Goal: Information Seeking & Learning: Learn about a topic

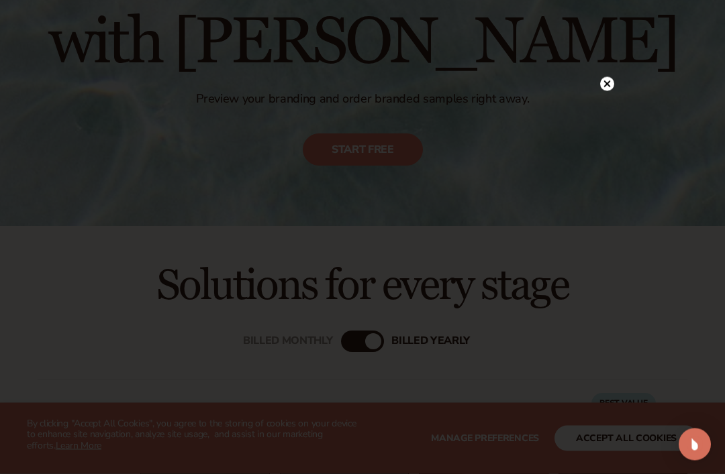
scroll to position [181, 0]
click at [608, 91] on circle at bounding box center [607, 84] width 14 height 14
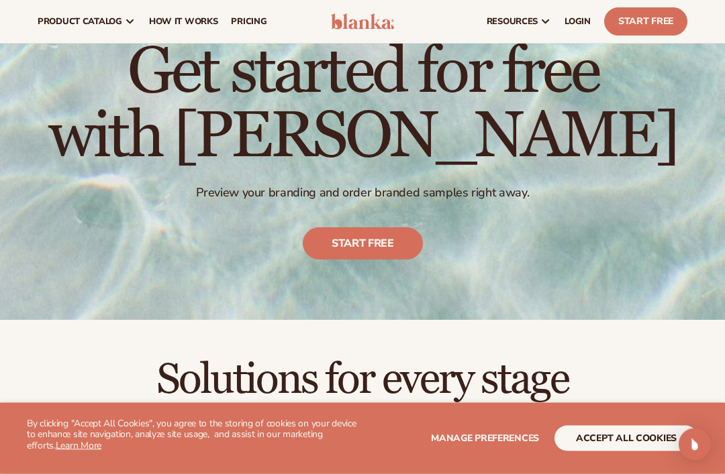
scroll to position [0, 0]
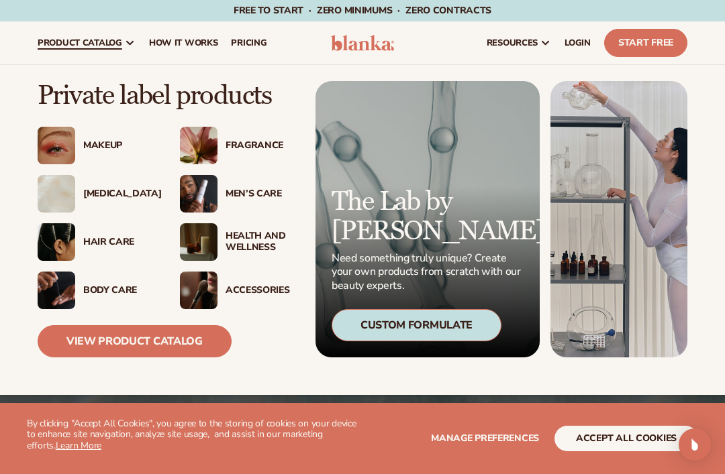
click at [113, 187] on div "Skin Care" at bounding box center [95, 194] width 115 height 38
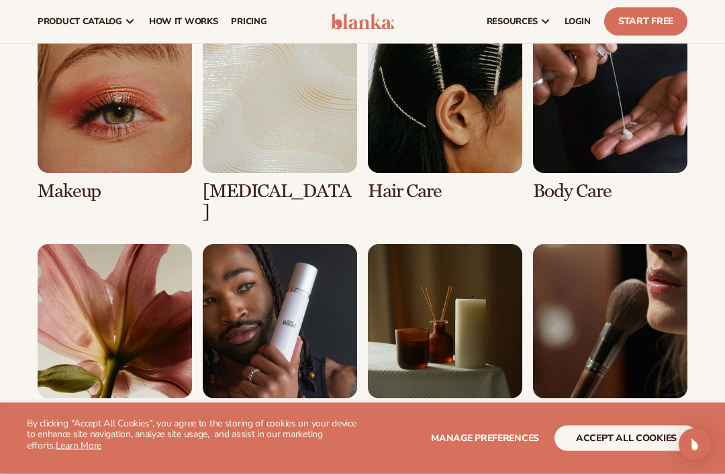
scroll to position [1025, 0]
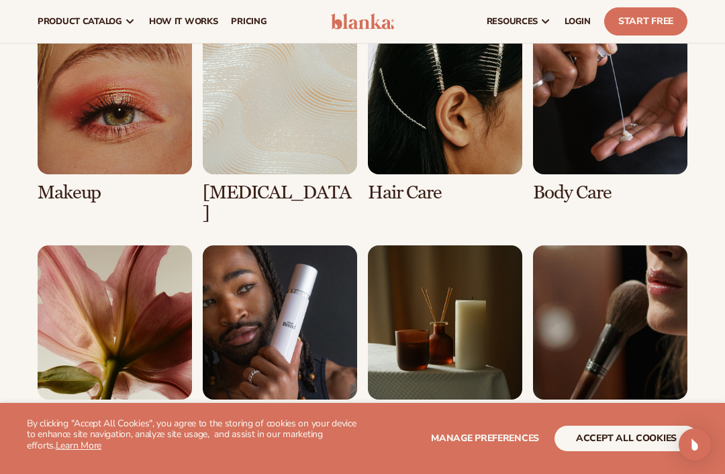
click at [107, 141] on link "1 / 8" at bounding box center [115, 111] width 154 height 183
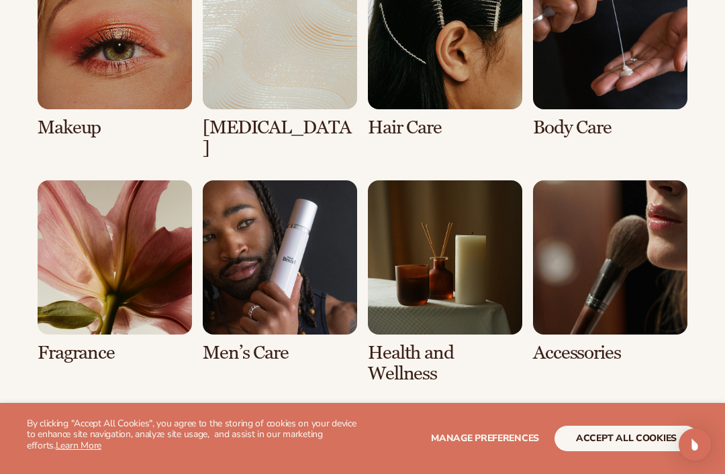
scroll to position [1167, 0]
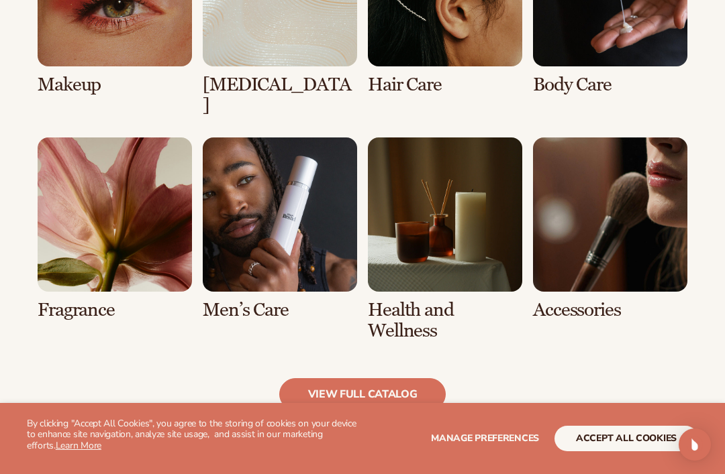
click at [444, 36] on link "3 / 8" at bounding box center [445, 3] width 154 height 183
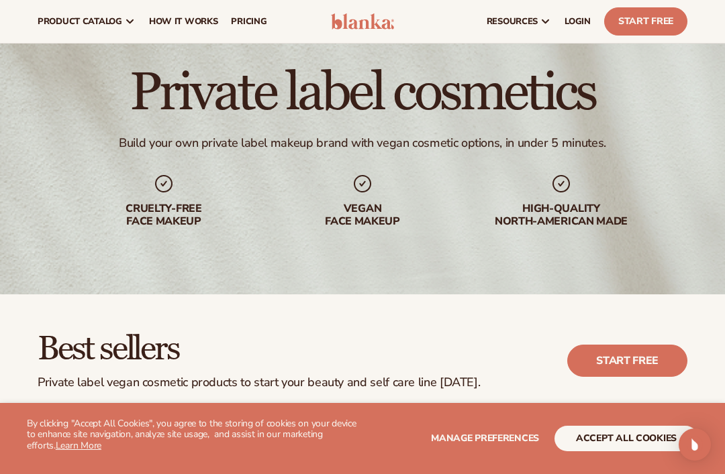
scroll to position [65, 0]
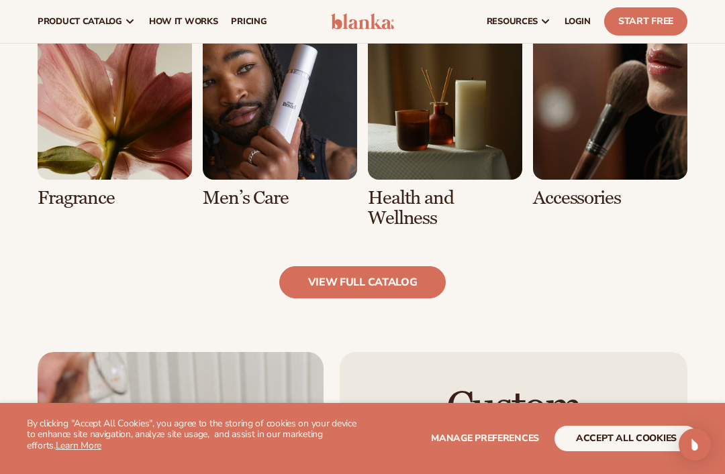
scroll to position [1243, 0]
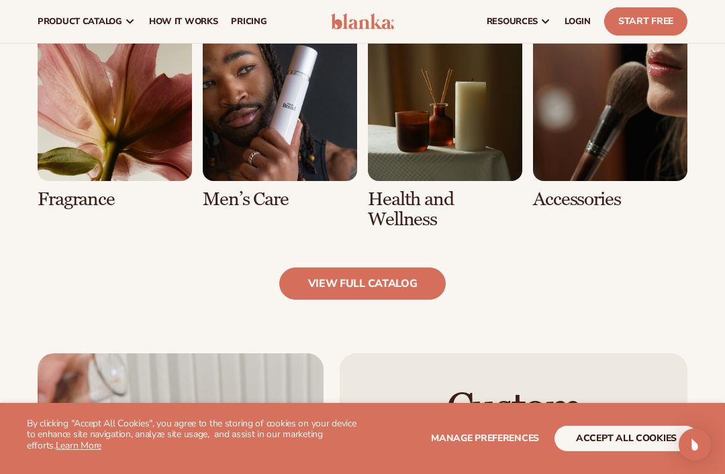
click at [246, 26] on span "pricing" at bounding box center [249, 21] width 36 height 11
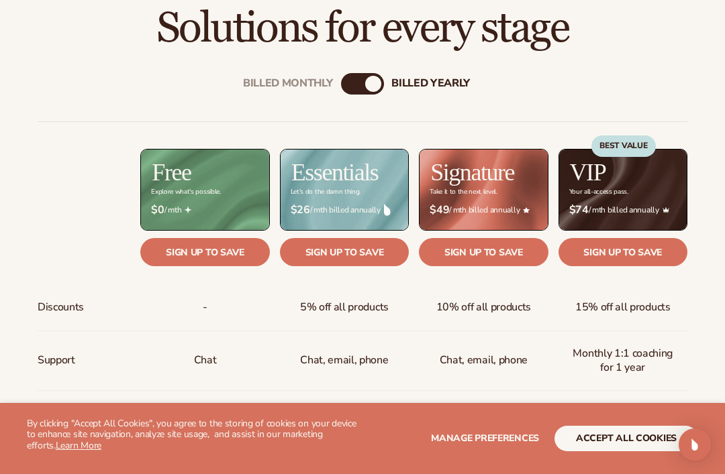
scroll to position [438, 0]
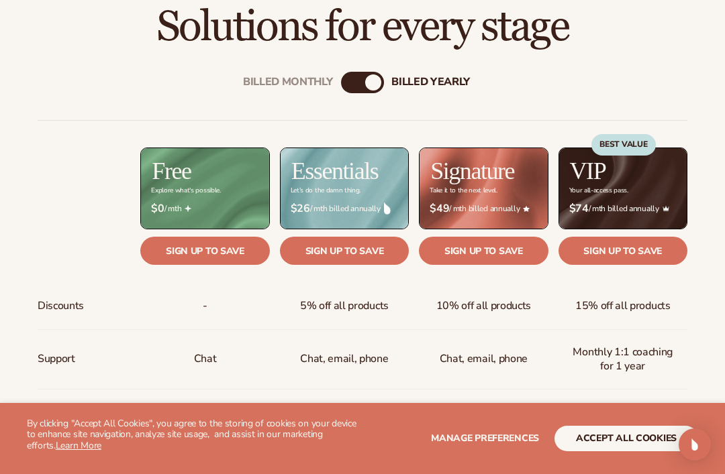
click at [352, 76] on div "Billed Monthly" at bounding box center [349, 82] width 16 height 16
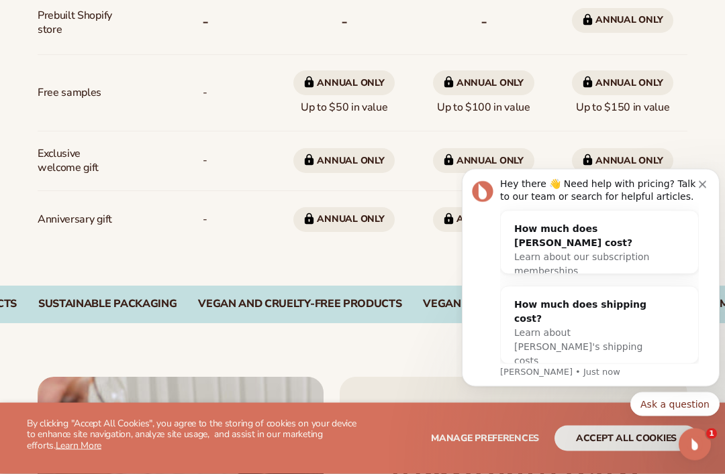
scroll to position [1088, 0]
click at [697, 186] on div "Hey there 👋 Need help with pricing? Talk to our team or search for helpful arti…" at bounding box center [599, 191] width 199 height 26
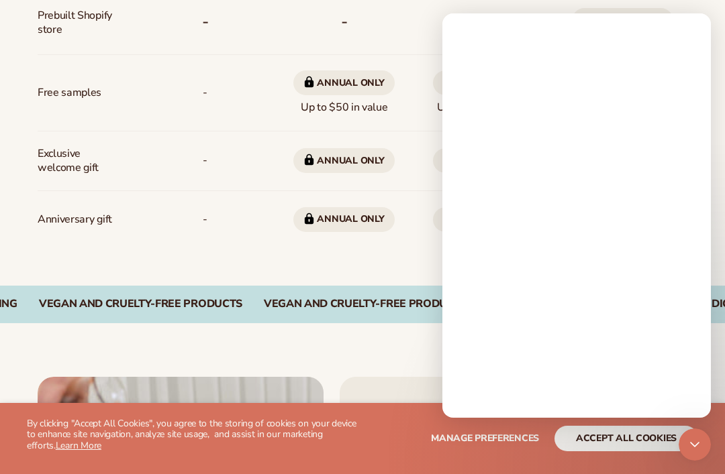
scroll to position [0, 0]
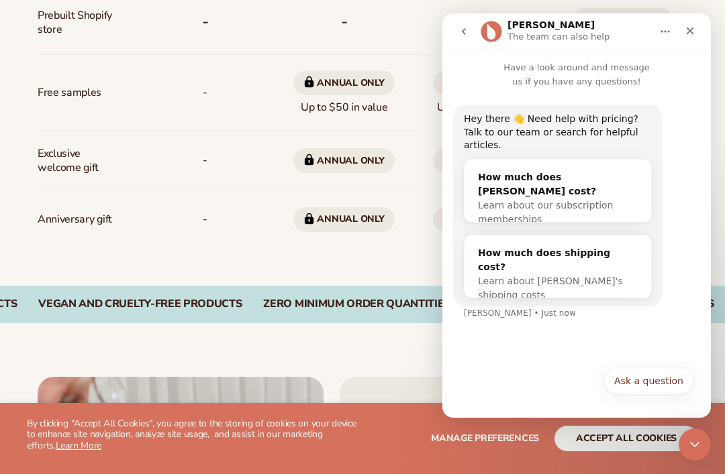
click at [695, 21] on div "Close" at bounding box center [690, 31] width 24 height 24
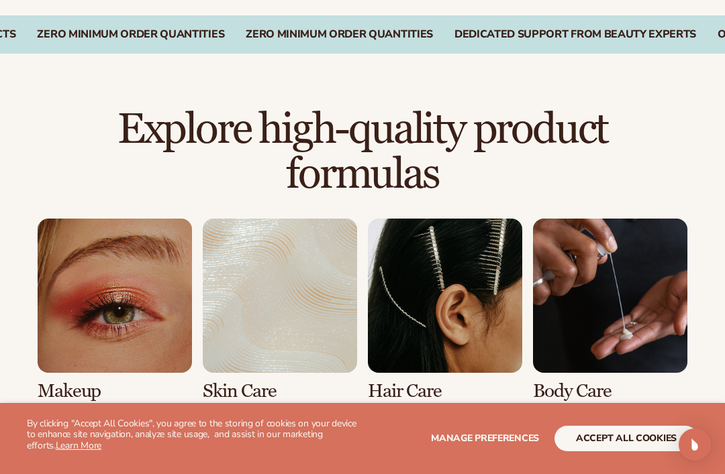
scroll to position [826, 0]
